Goal: Task Accomplishment & Management: Manage account settings

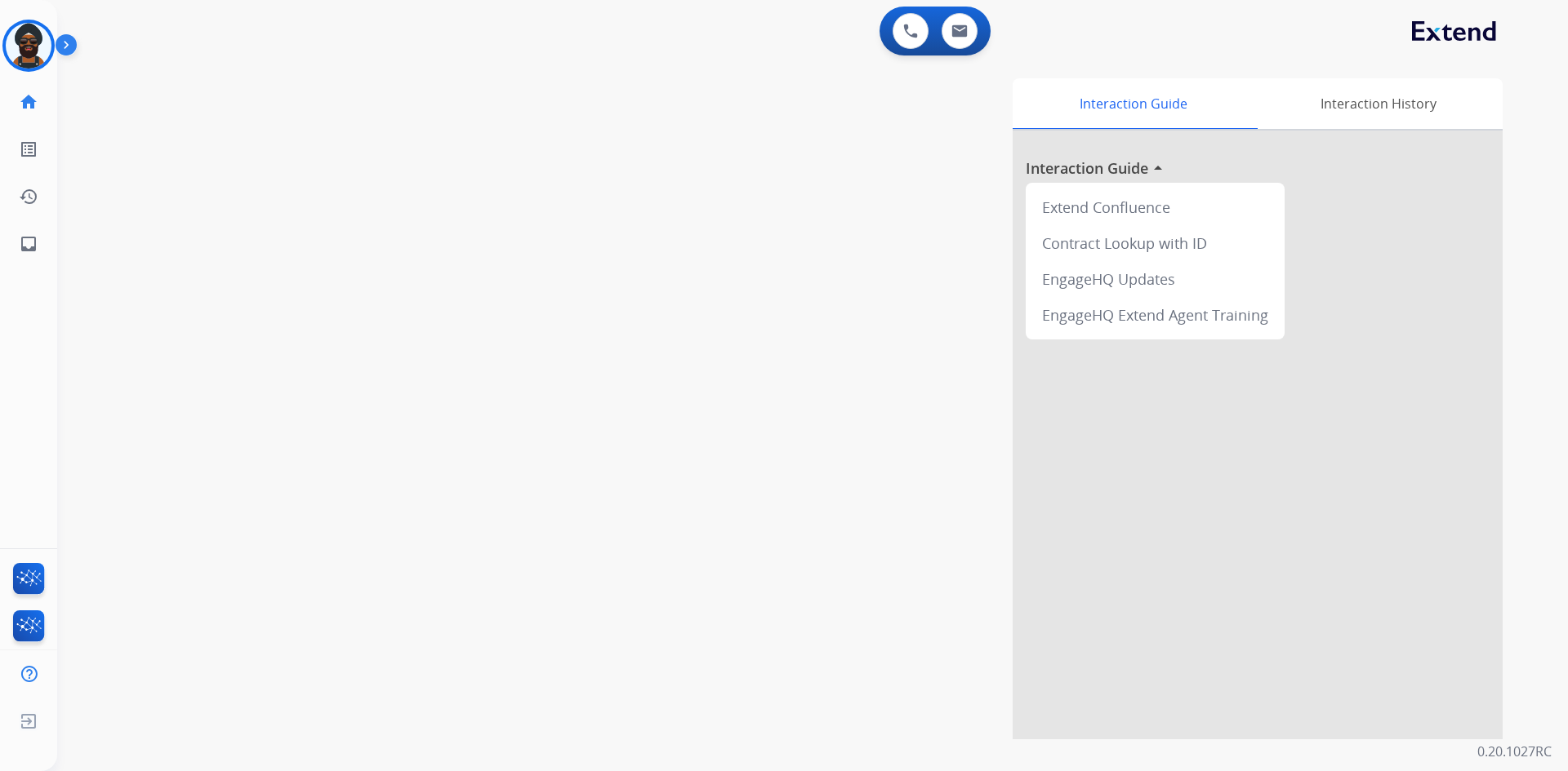
click at [64, 44] on img at bounding box center [69, 48] width 28 height 31
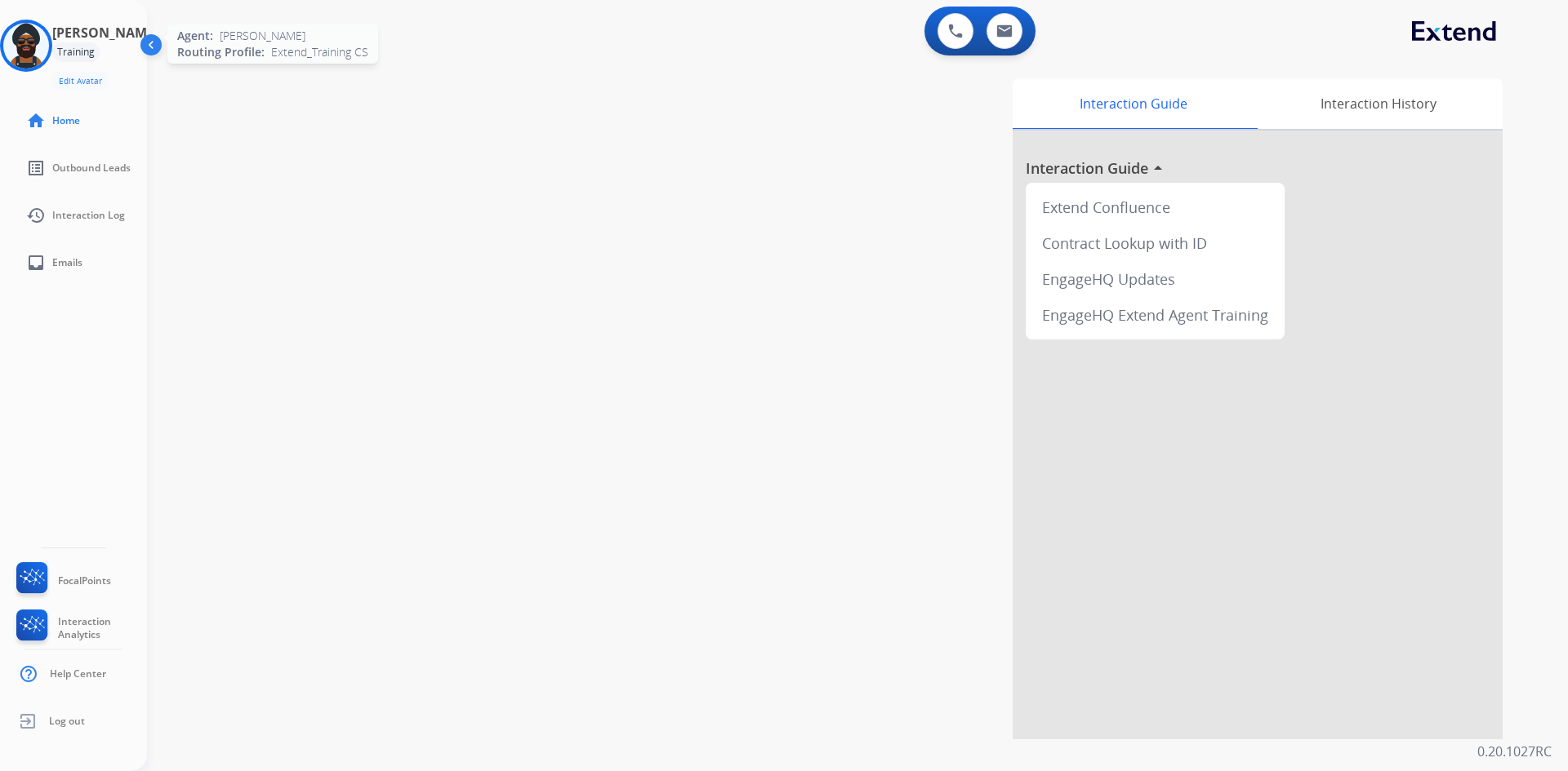
click at [35, 40] on img at bounding box center [26, 45] width 45 height 45
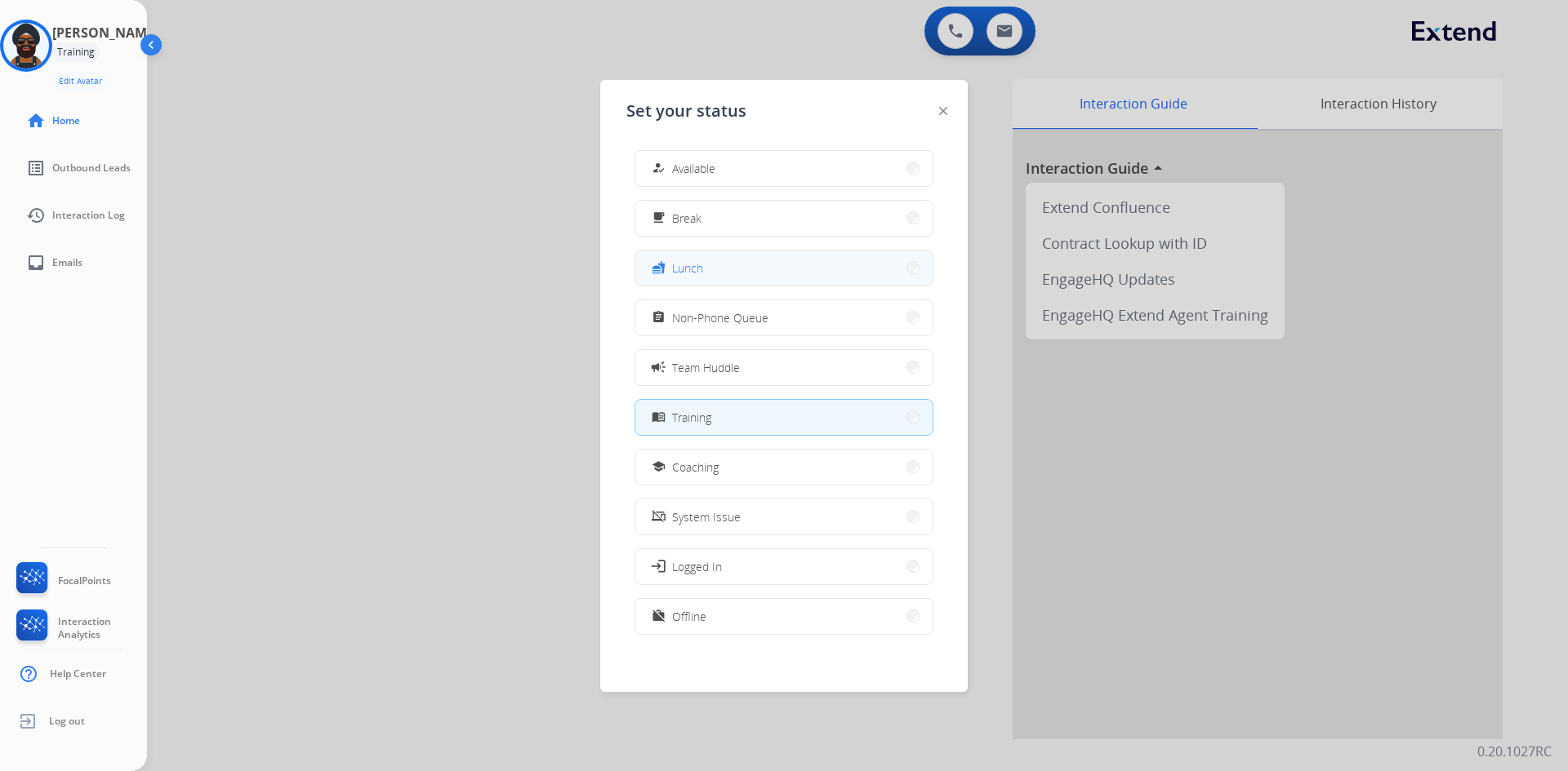
click at [685, 259] on span "Lunch" at bounding box center [688, 267] width 31 height 18
